Goal: Transaction & Acquisition: Purchase product/service

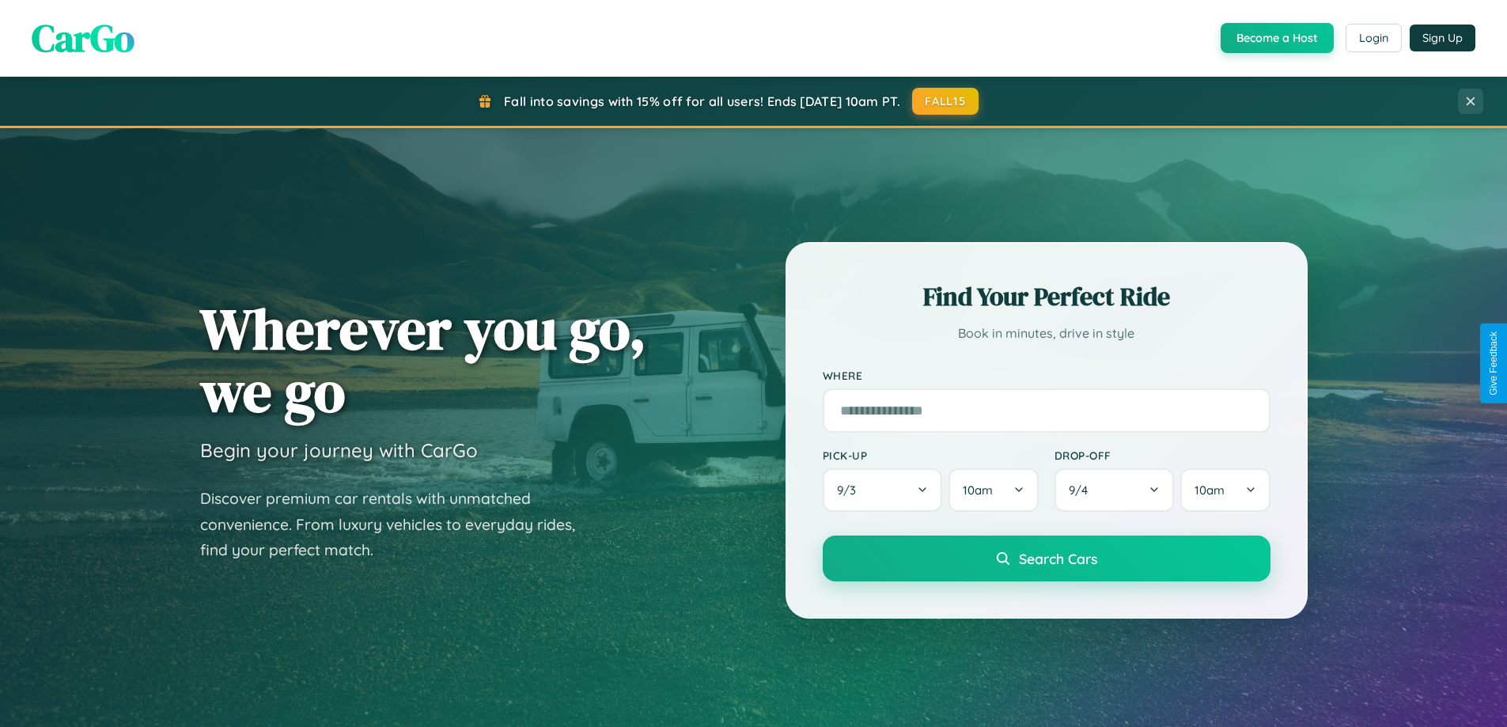
scroll to position [1089, 0]
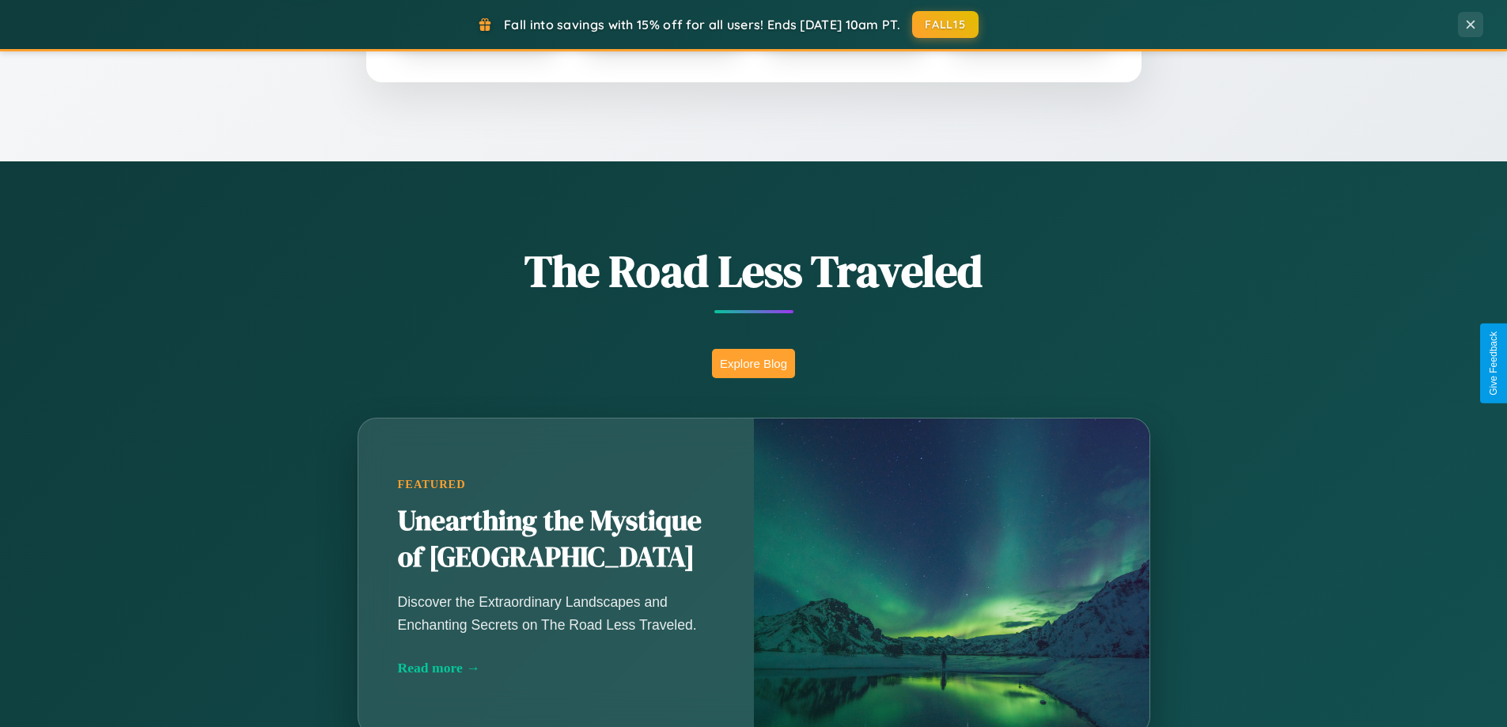
click at [753, 363] on button "Explore Blog" at bounding box center [753, 363] width 83 height 29
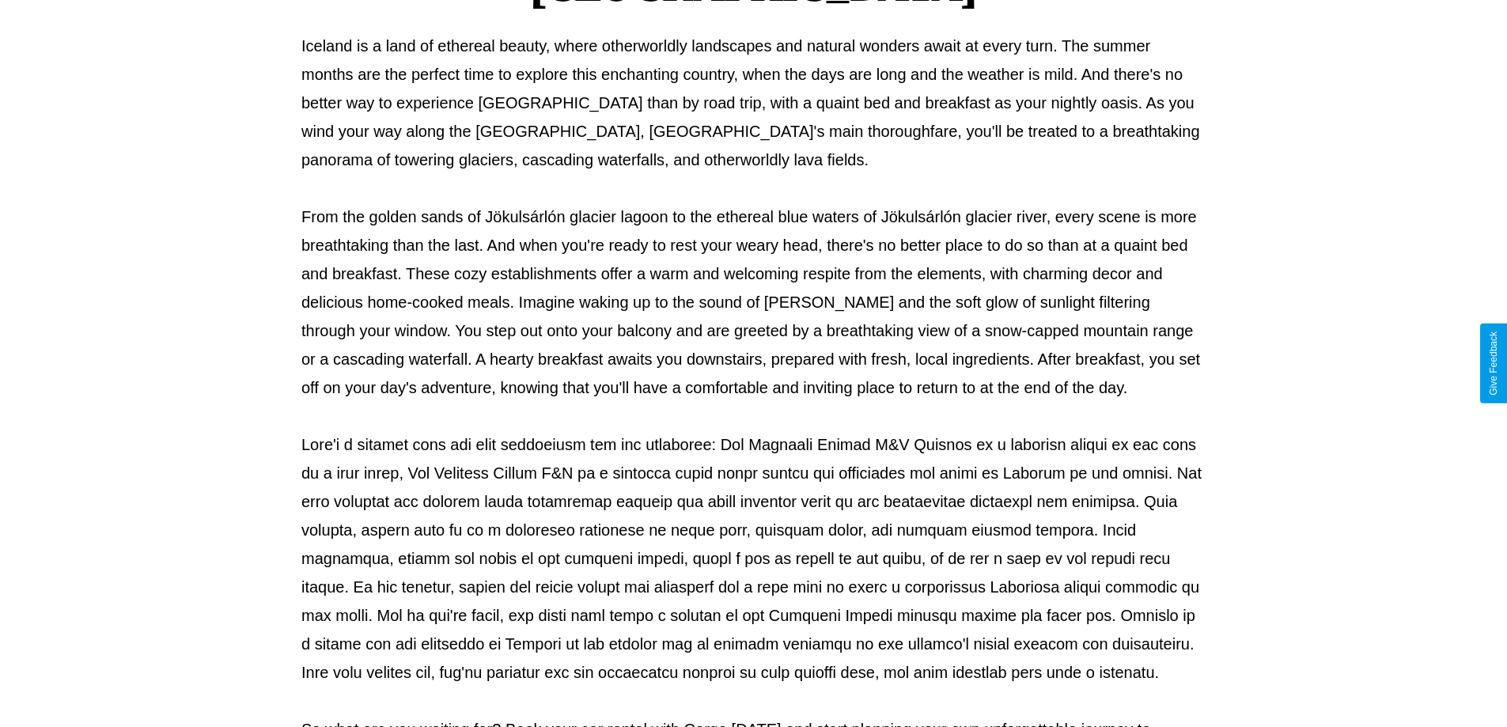
scroll to position [512, 0]
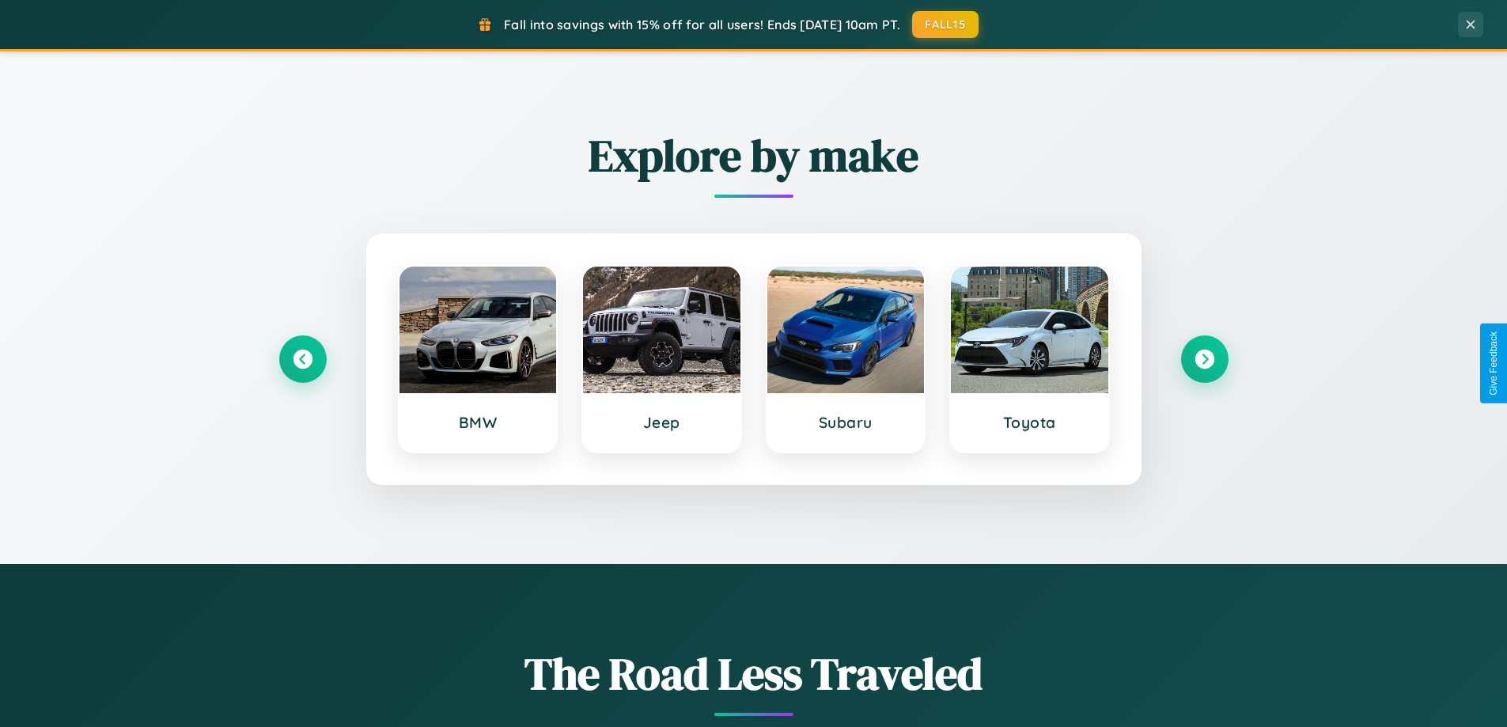
scroll to position [682, 0]
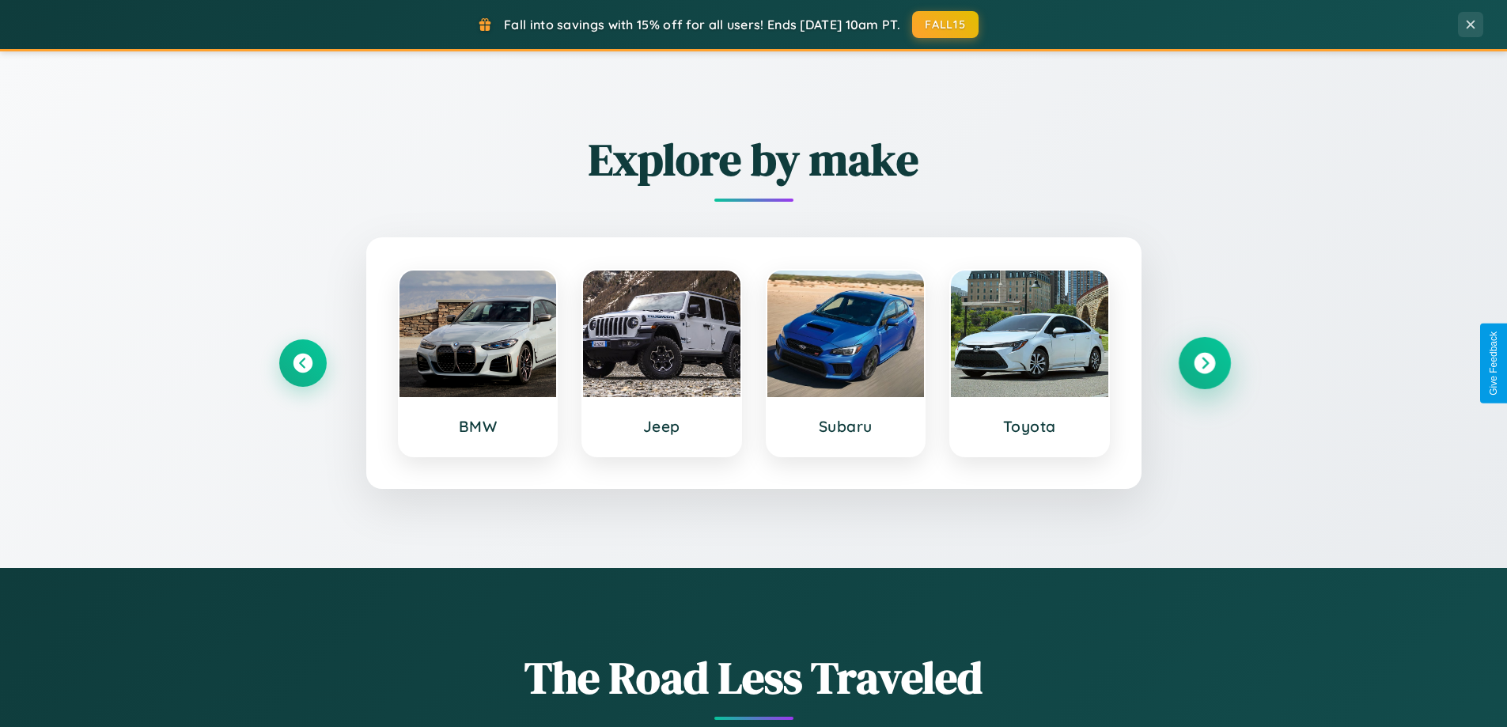
click at [1204, 363] on icon at bounding box center [1204, 363] width 21 height 21
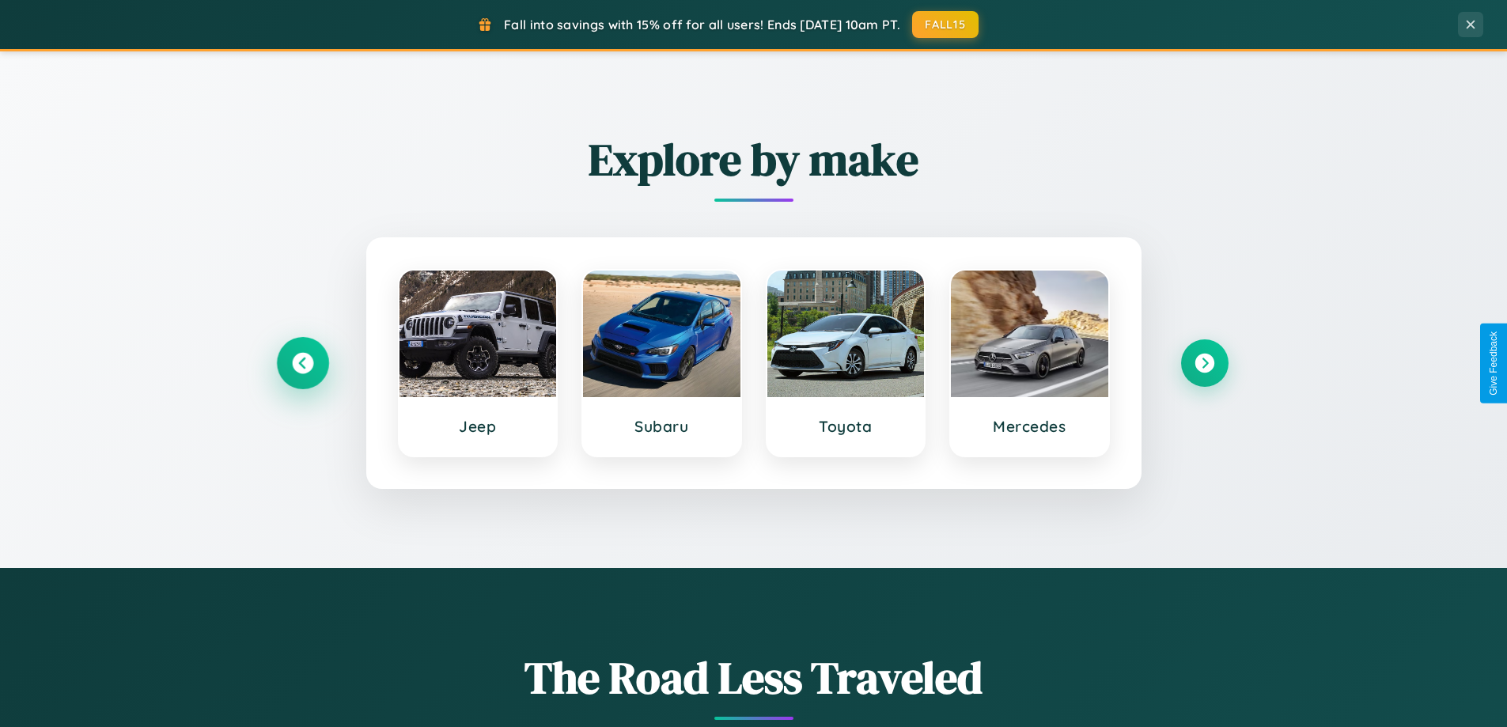
click at [302, 363] on icon at bounding box center [302, 363] width 21 height 21
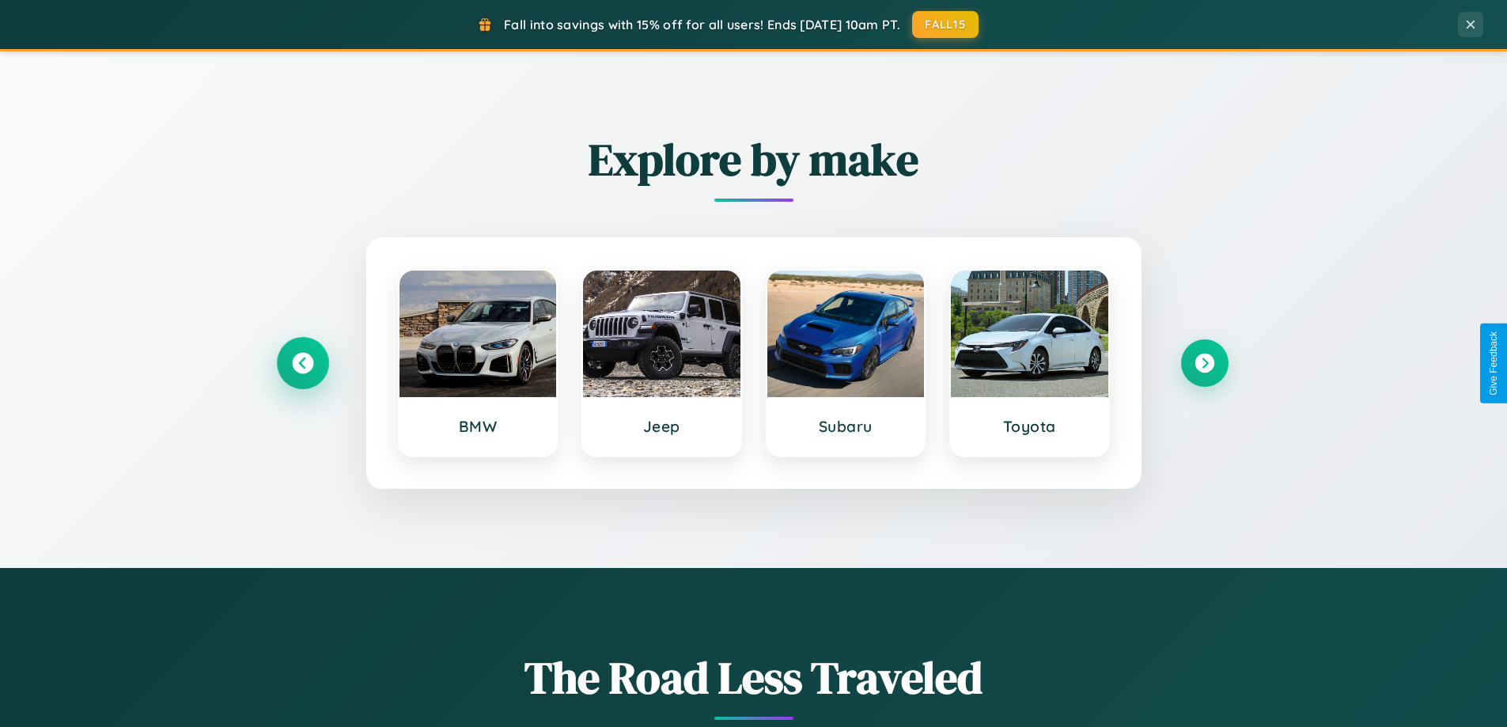
click at [302, 363] on icon at bounding box center [302, 363] width 21 height 21
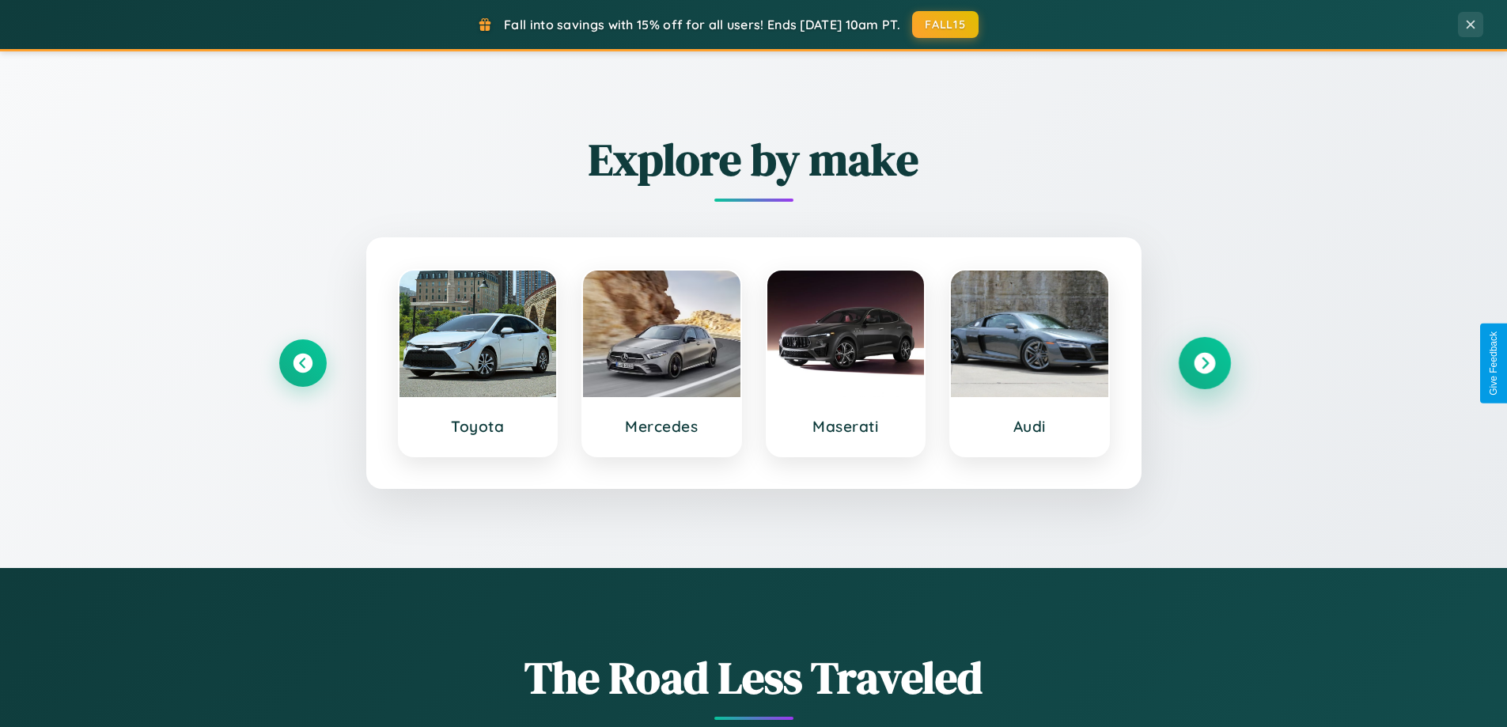
click at [1204, 363] on icon at bounding box center [1204, 363] width 21 height 21
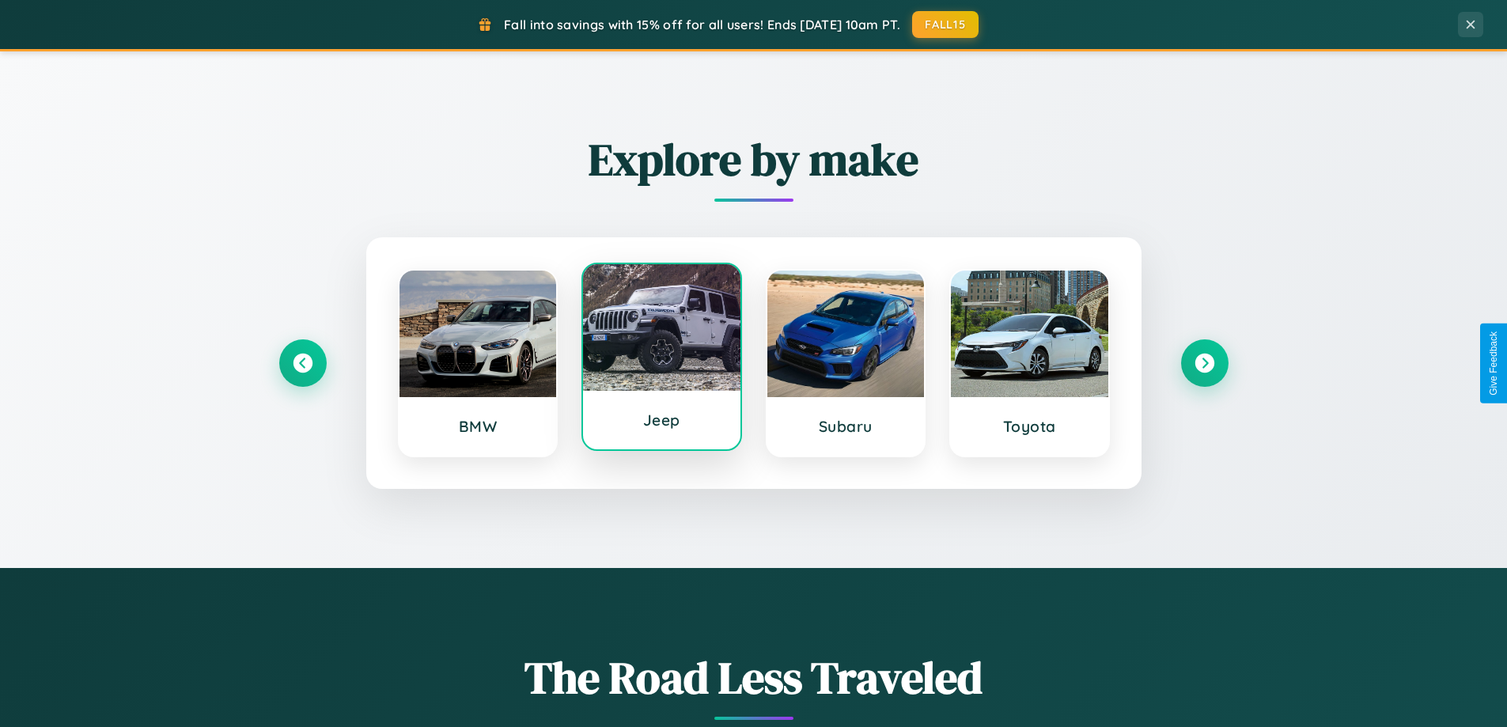
click at [662, 362] on div at bounding box center [661, 327] width 157 height 127
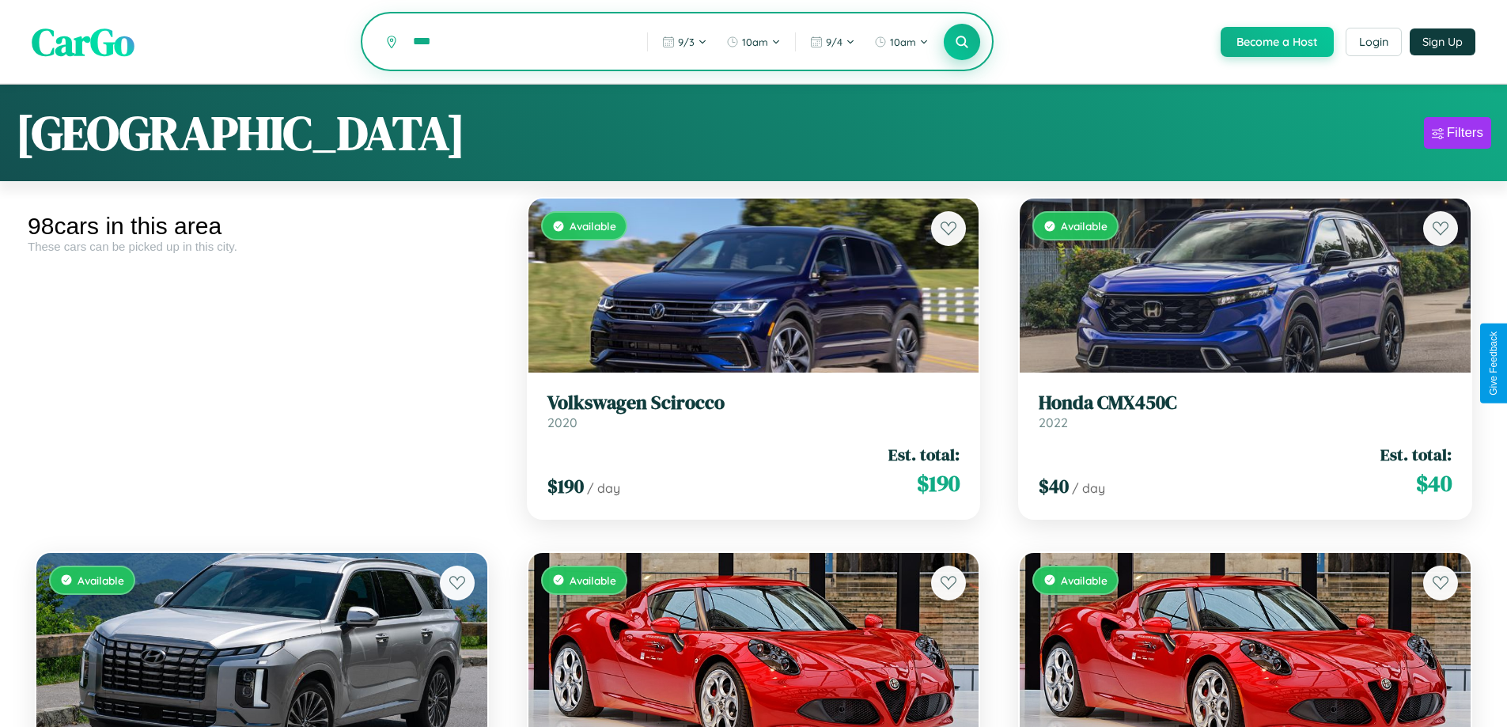
type input "****"
click at [961, 43] on icon at bounding box center [962, 41] width 15 height 15
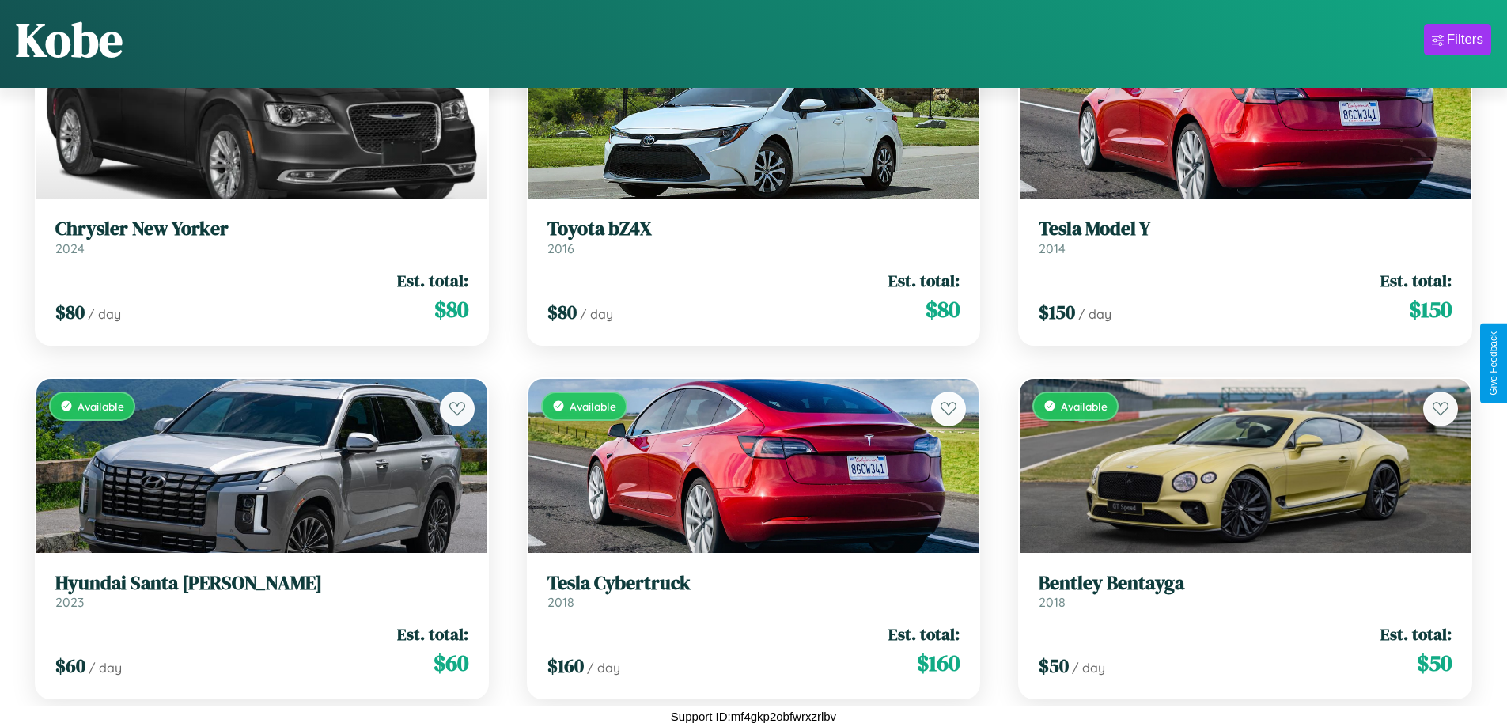
scroll to position [7310, 0]
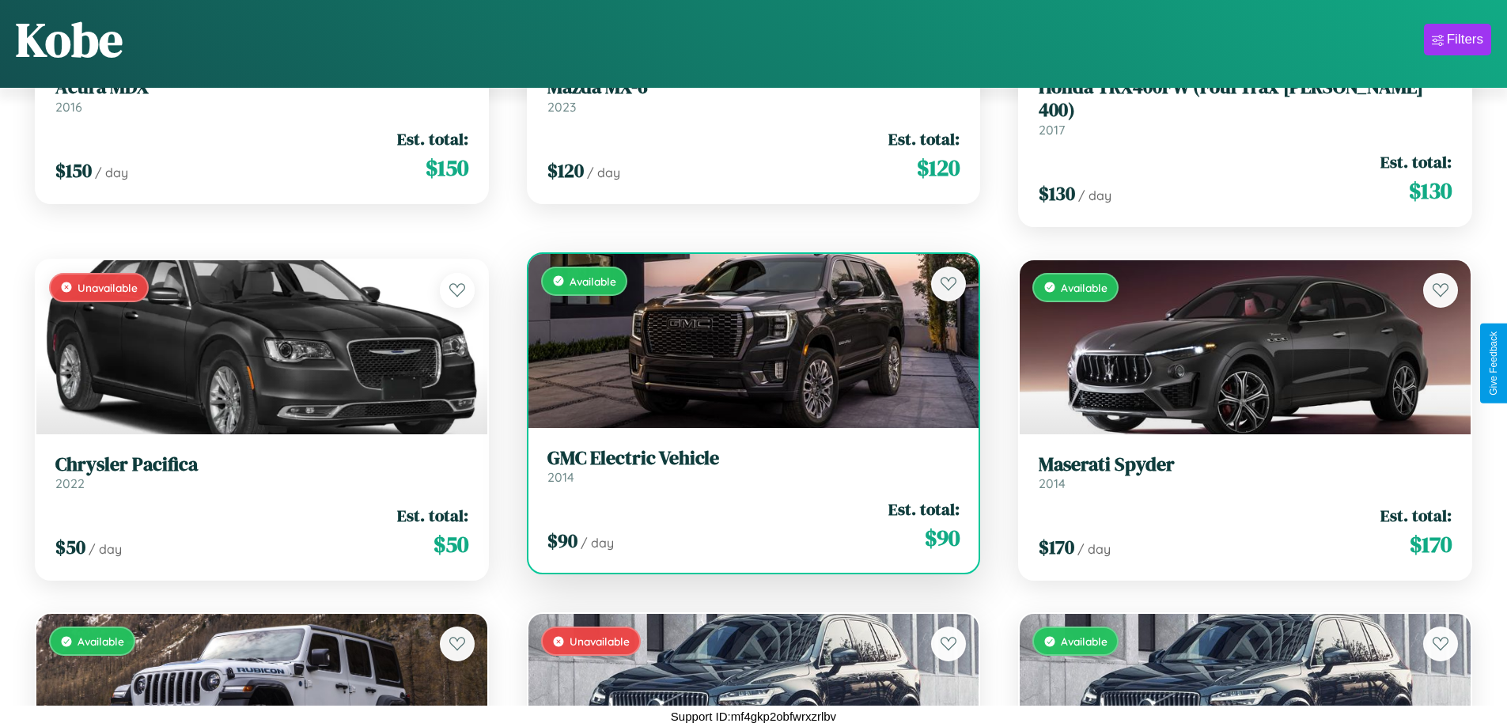
click at [747, 447] on h3 "GMC Electric Vehicle" at bounding box center [754, 458] width 413 height 23
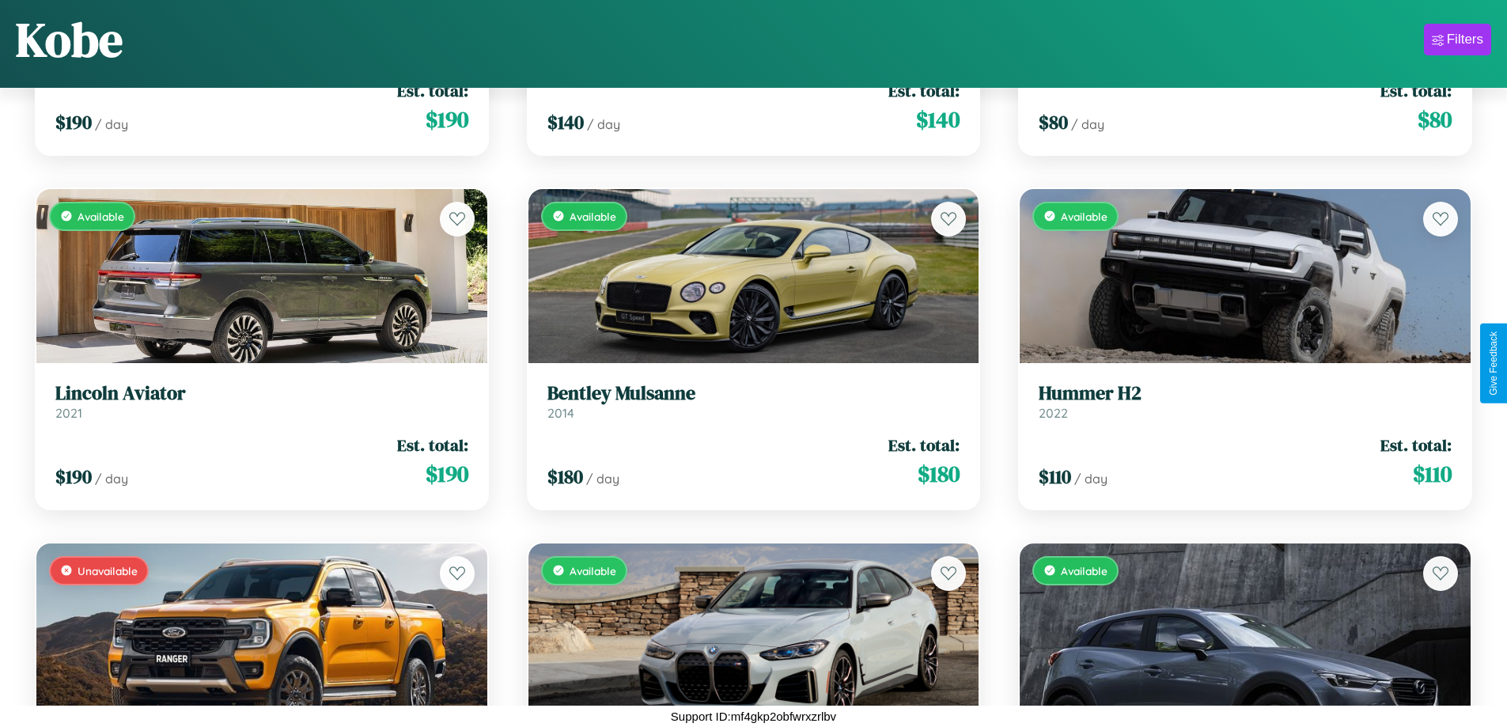
scroll to position [8727, 0]
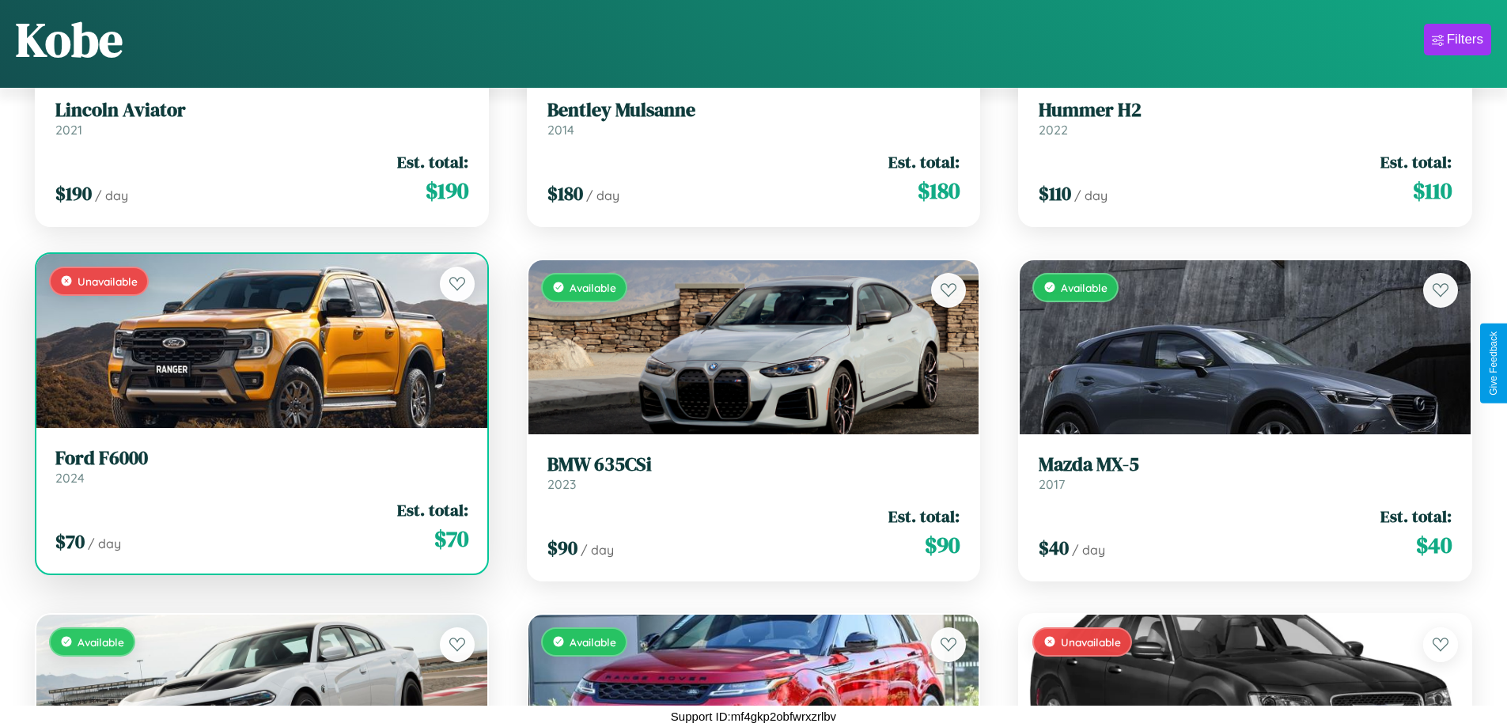
click at [260, 447] on link "Ford F6000 2024" at bounding box center [261, 466] width 413 height 39
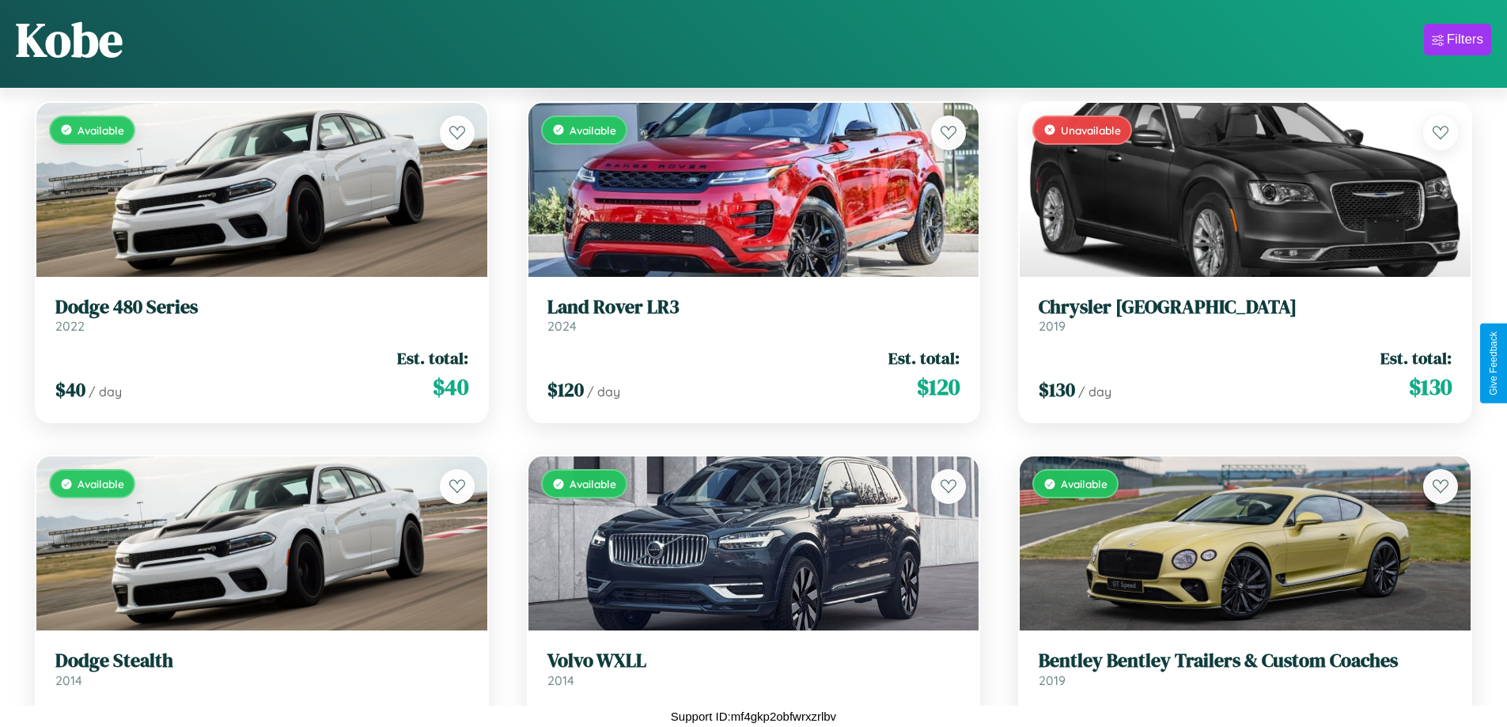
scroll to position [9436, 0]
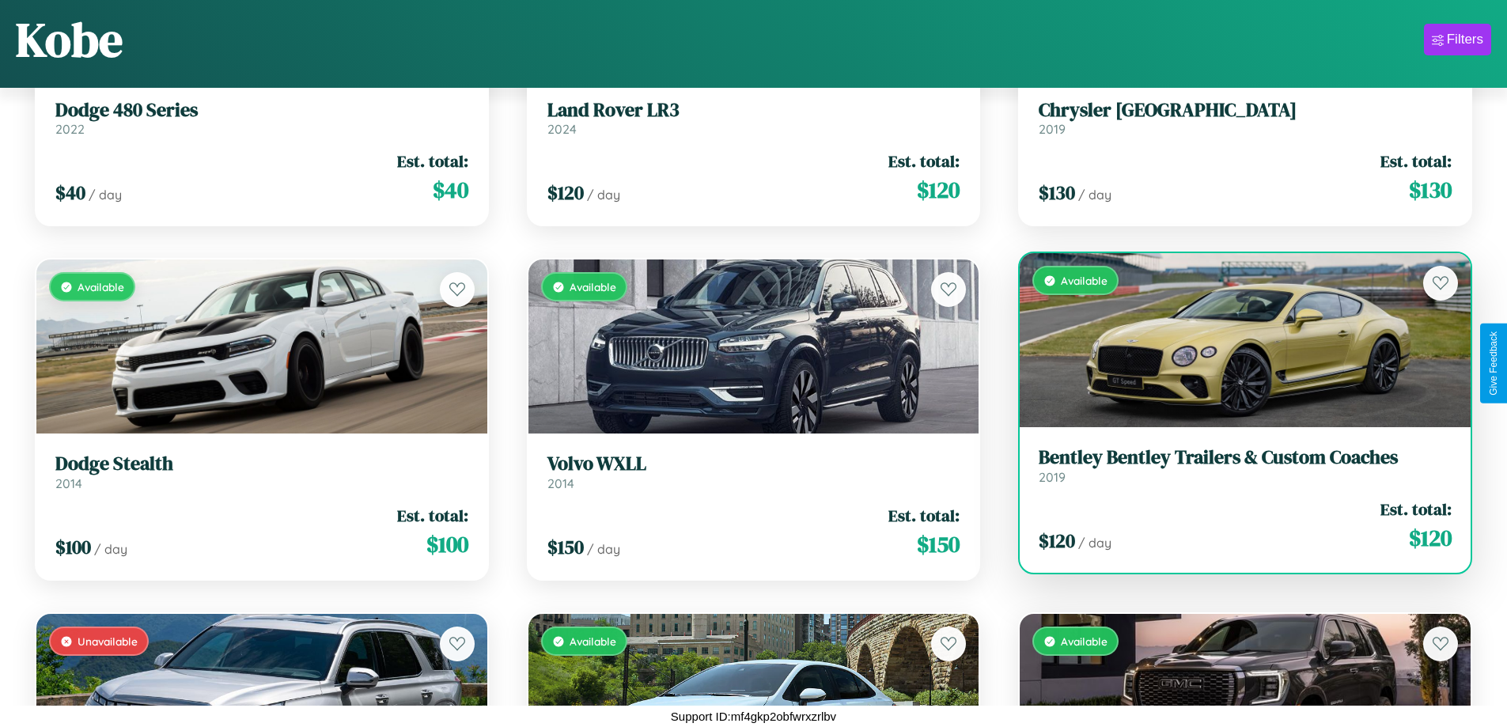
click at [1235, 446] on h3 "Bentley Bentley Trailers & Custom Coaches" at bounding box center [1245, 457] width 413 height 23
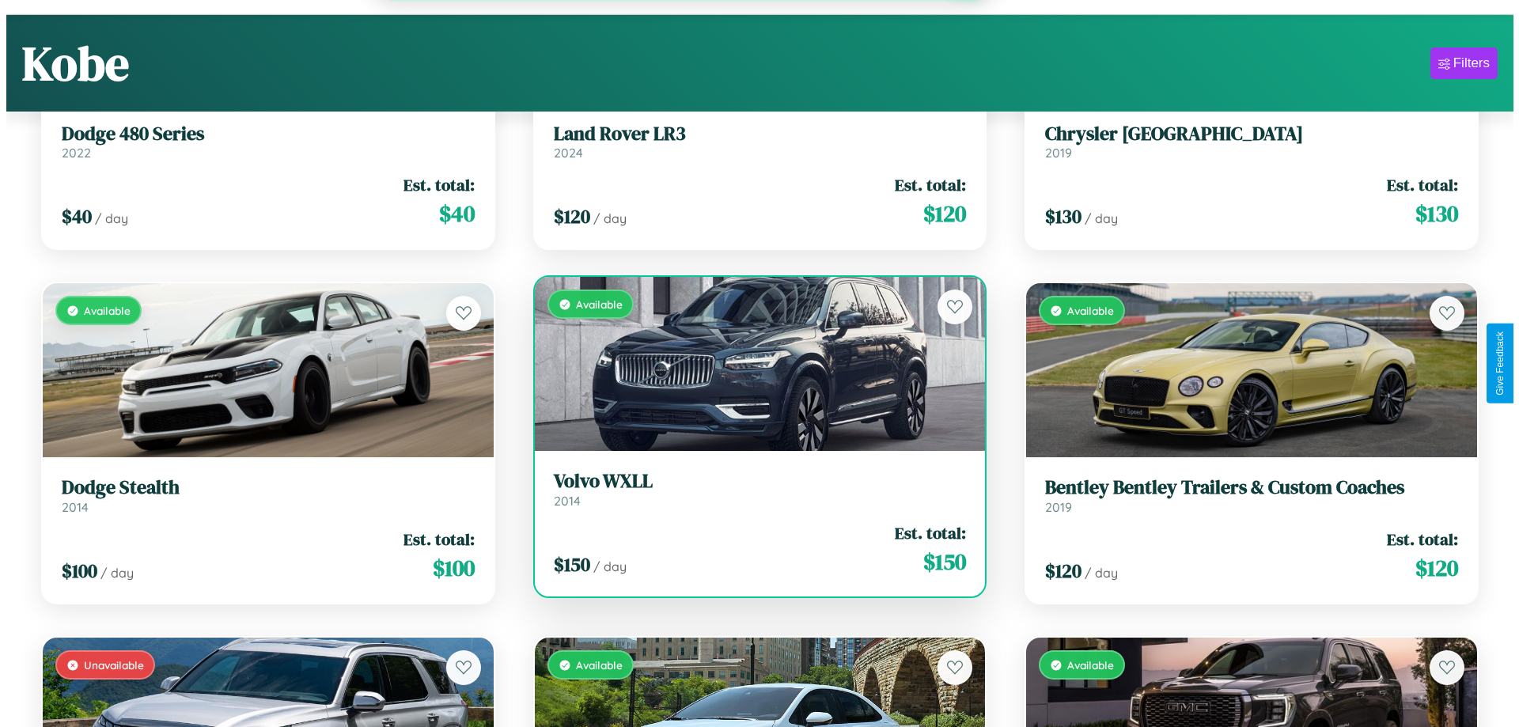
scroll to position [0, 0]
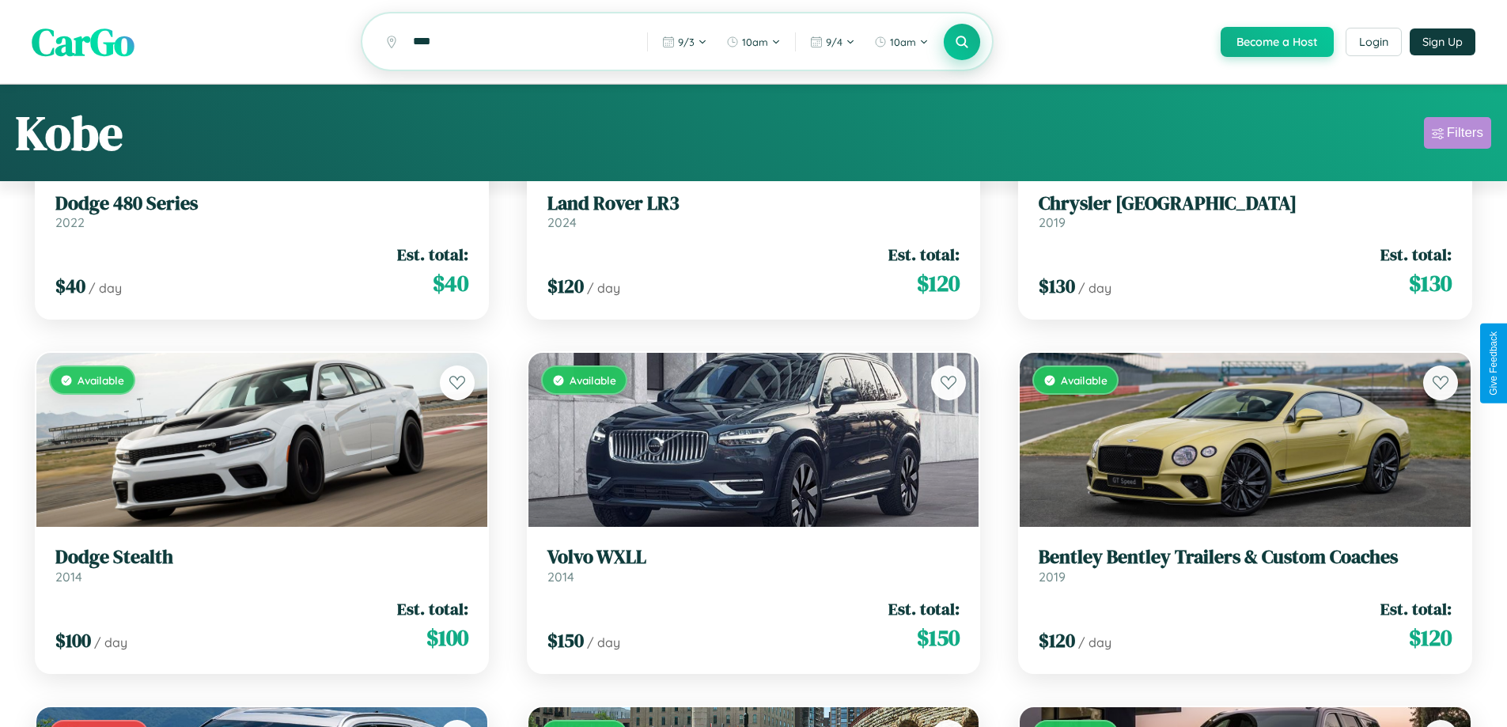
click at [1458, 135] on div "Filters" at bounding box center [1465, 133] width 36 height 16
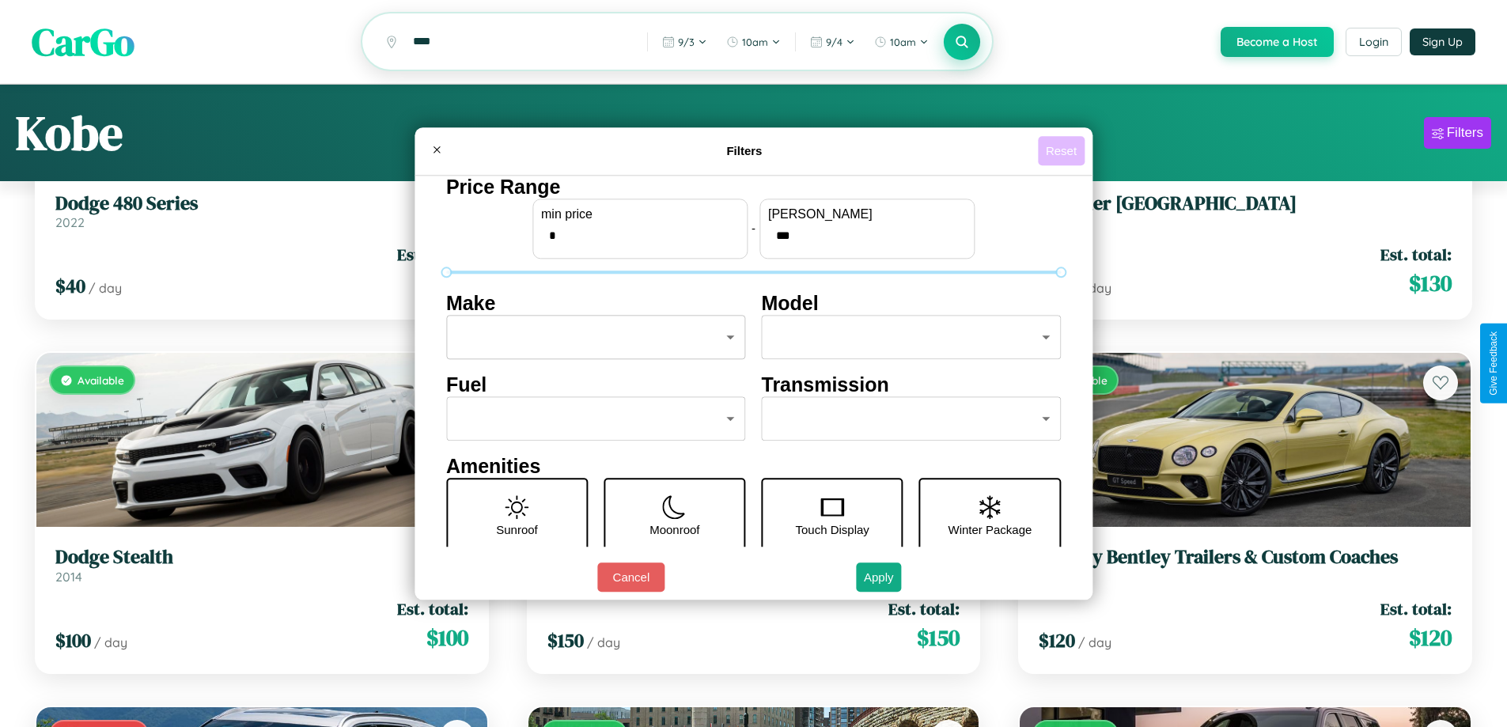
click at [1064, 150] on button "Reset" at bounding box center [1061, 150] width 47 height 29
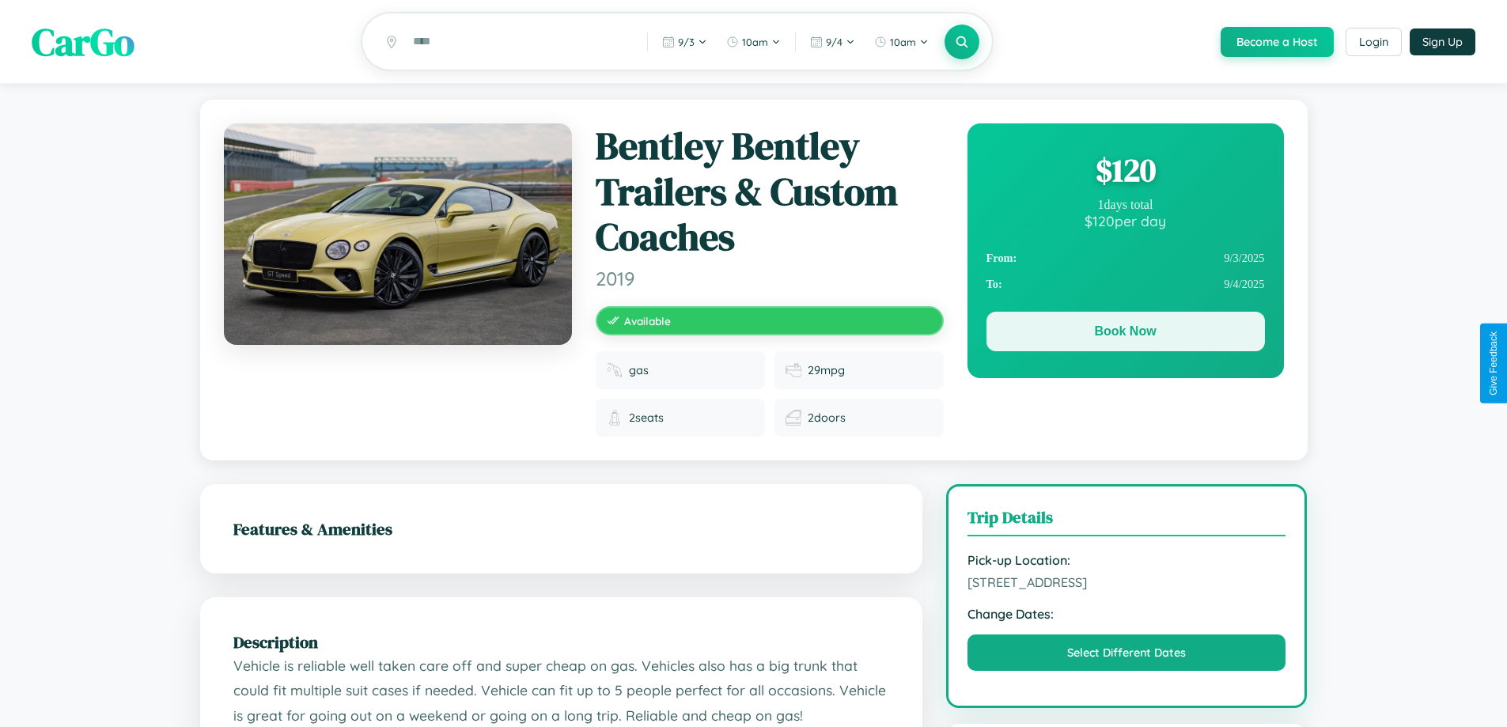
click at [1125, 334] on button "Book Now" at bounding box center [1126, 332] width 279 height 40
